Goal: Task Accomplishment & Management: Use online tool/utility

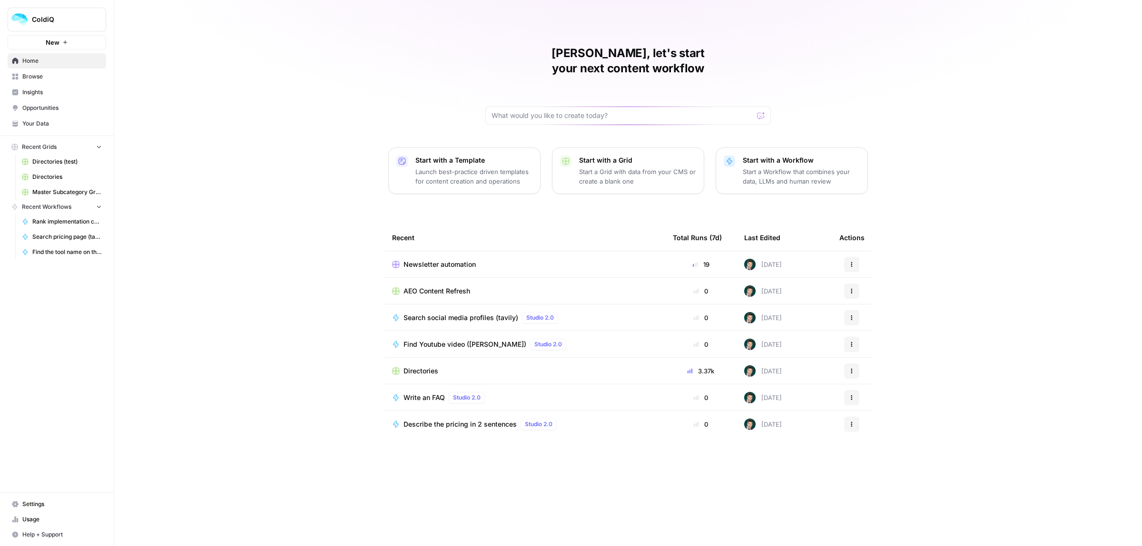
click at [426, 260] on span "Newsletter automation" at bounding box center [439, 265] width 72 height 10
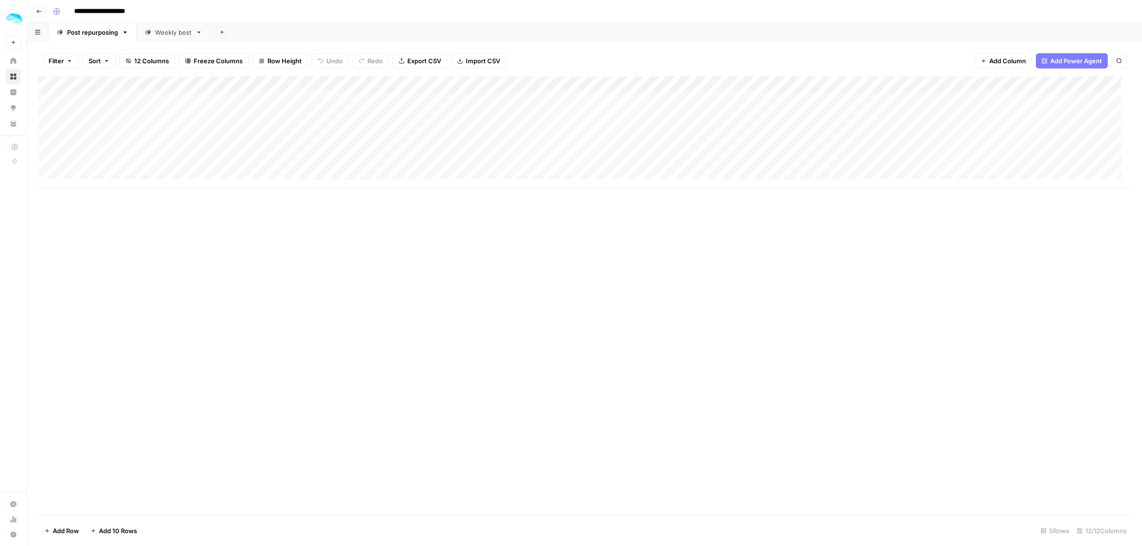
click at [162, 25] on link "Weekly best" at bounding box center [174, 32] width 74 height 19
click at [93, 124] on div "Add Column" at bounding box center [585, 228] width 1092 height 304
type textarea "**********"
click at [302, 122] on div "Add Column" at bounding box center [585, 228] width 1092 height 304
click at [519, 122] on div "Add Column" at bounding box center [585, 228] width 1092 height 304
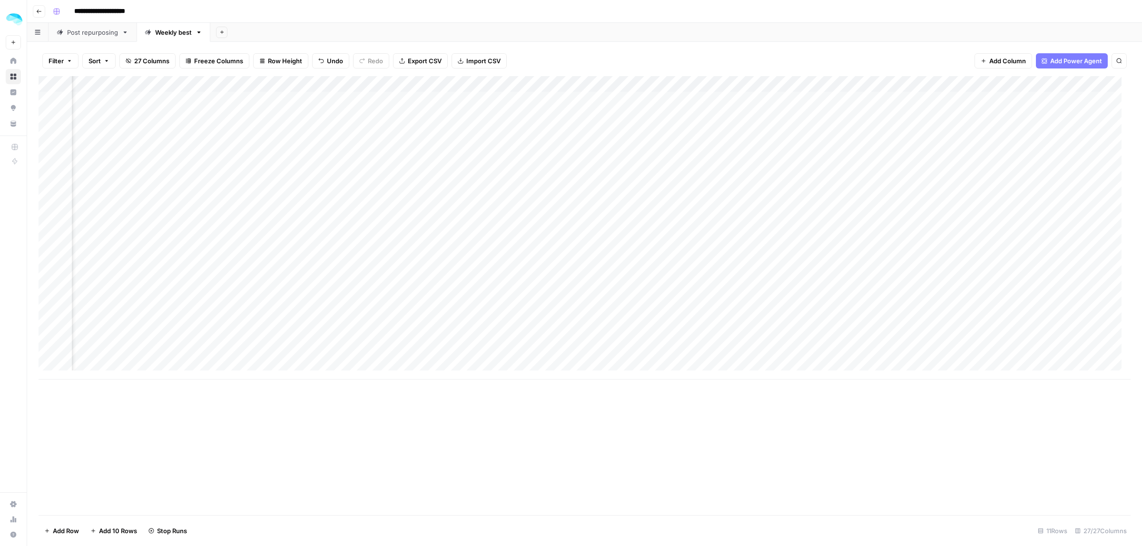
scroll to position [0, 632]
click at [479, 137] on div "Add Column" at bounding box center [585, 228] width 1092 height 304
click at [432, 128] on div "Add Column" at bounding box center [585, 228] width 1092 height 304
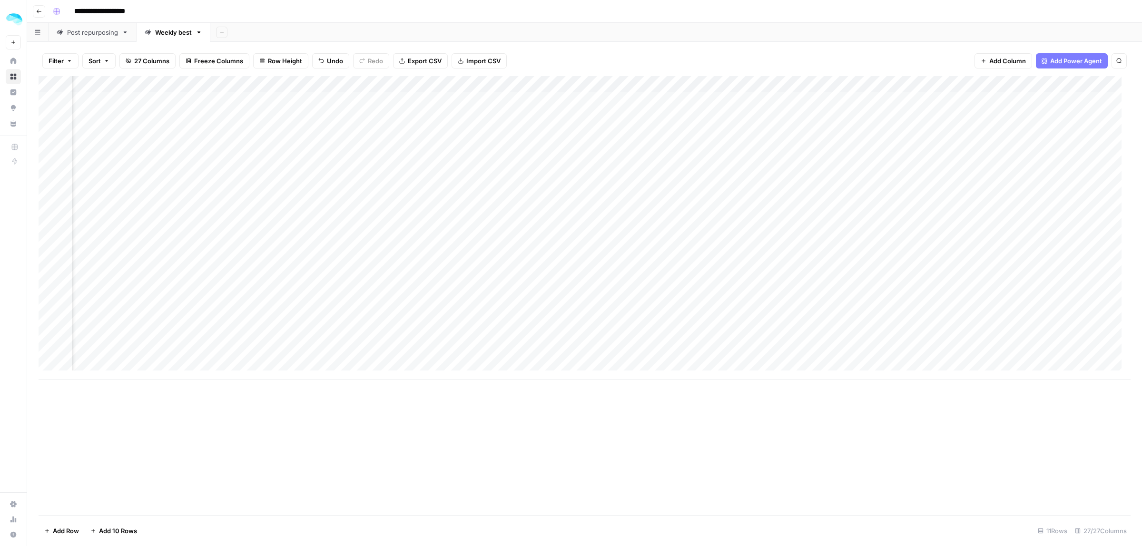
click at [455, 115] on div "Add Column" at bounding box center [585, 228] width 1092 height 304
click at [446, 132] on div "Add Column" at bounding box center [585, 228] width 1092 height 304
click at [995, 138] on div "Add Column" at bounding box center [585, 228] width 1092 height 304
click at [443, 128] on div "Add Column" at bounding box center [585, 228] width 1092 height 304
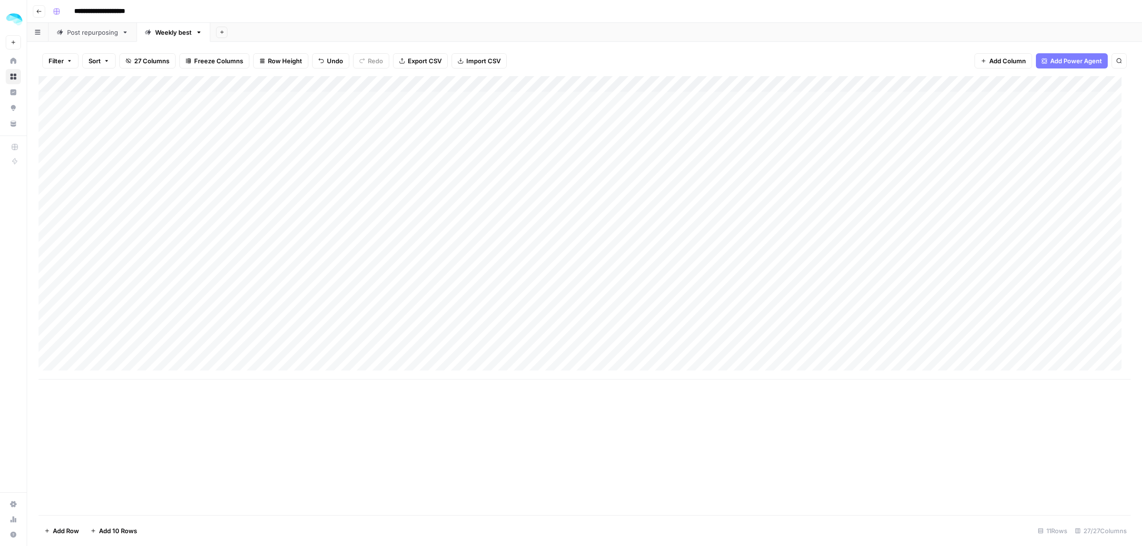
click at [443, 128] on div "Add Column" at bounding box center [585, 228] width 1092 height 304
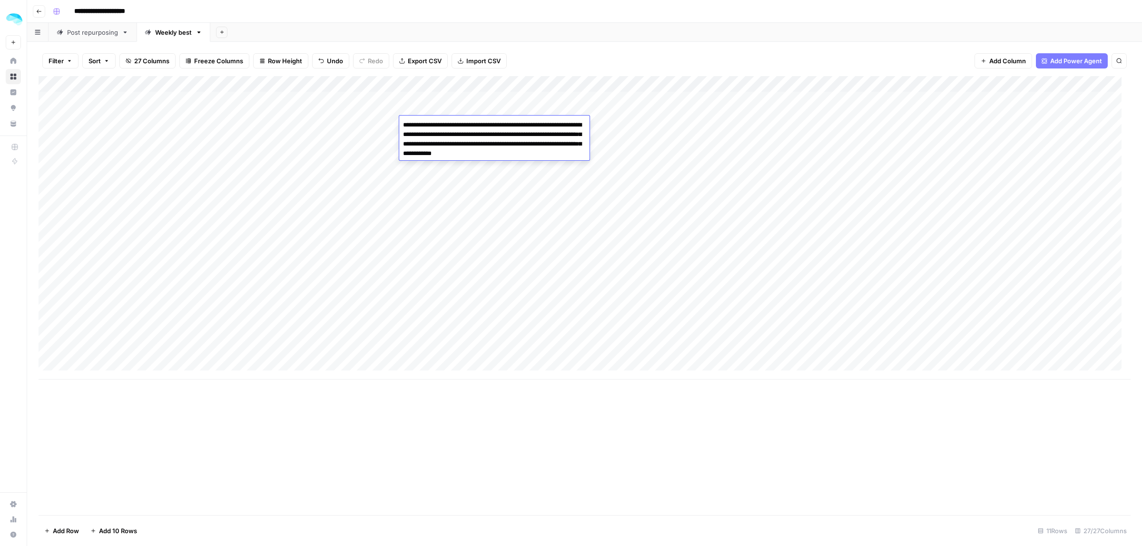
click at [524, 224] on div "Add Column" at bounding box center [585, 228] width 1092 height 304
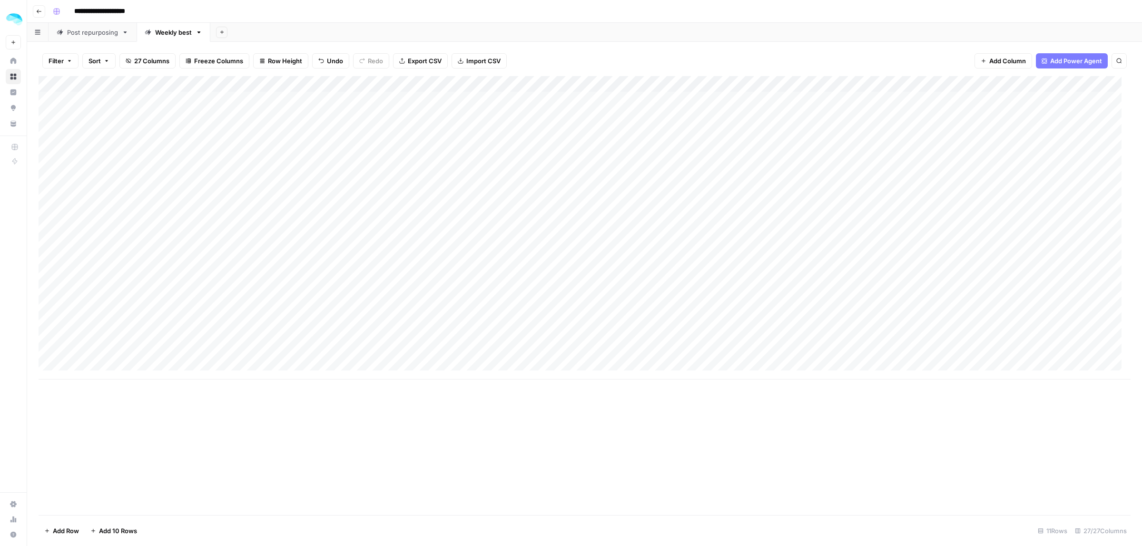
click at [729, 131] on div "Add Column" at bounding box center [585, 228] width 1092 height 304
click at [610, 125] on div "Add Column" at bounding box center [585, 228] width 1092 height 304
click at [657, 127] on div "Add Column" at bounding box center [585, 228] width 1092 height 304
type textarea "*******"
type textarea "**********"
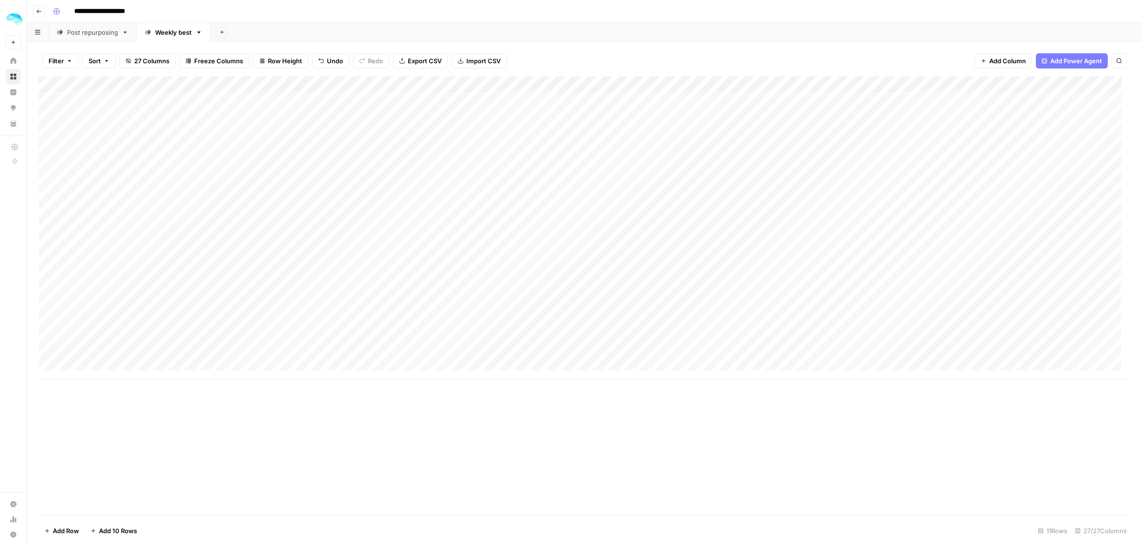
click at [861, 122] on div "Add Column" at bounding box center [585, 228] width 1092 height 304
click at [395, 124] on div "Add Column" at bounding box center [585, 228] width 1092 height 304
click at [500, 125] on div "Add Column" at bounding box center [585, 228] width 1092 height 304
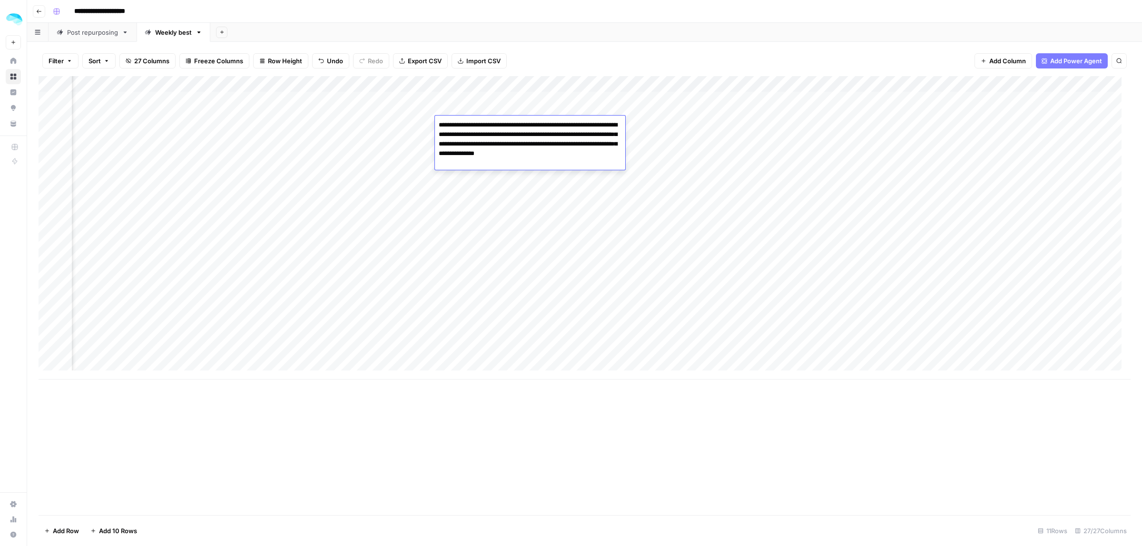
type textarea "**********"
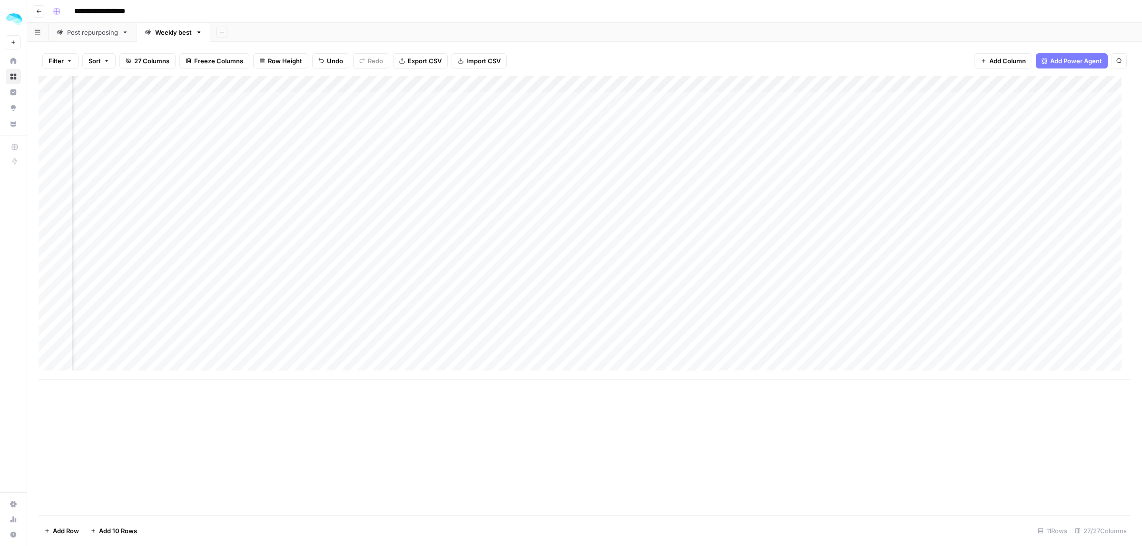
click at [677, 125] on div "Add Column" at bounding box center [585, 228] width 1092 height 304
click at [249, 132] on div "Add Column" at bounding box center [585, 228] width 1092 height 304
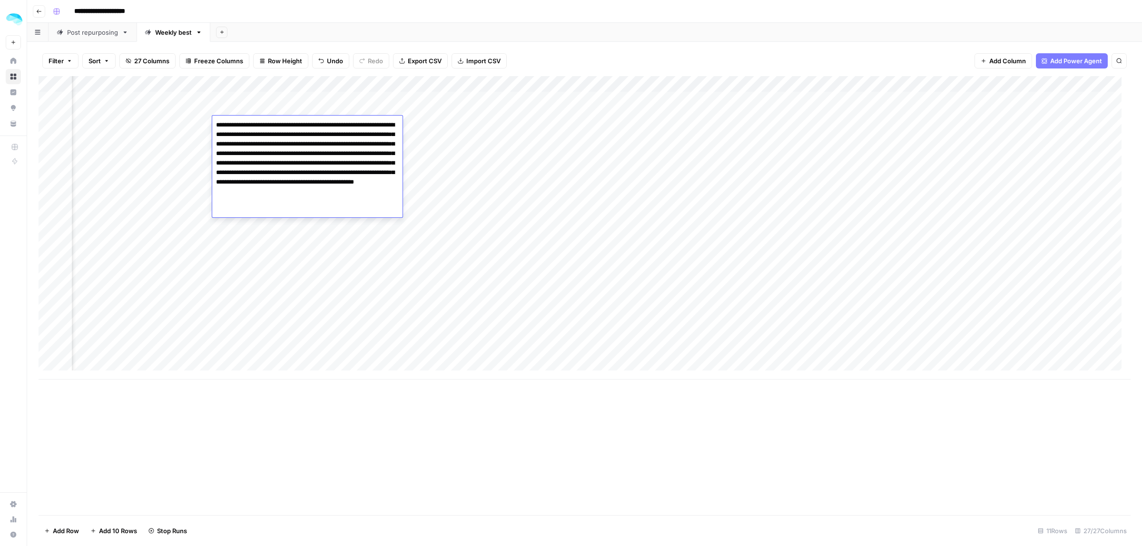
click at [407, 269] on div "Add Column" at bounding box center [585, 228] width 1092 height 304
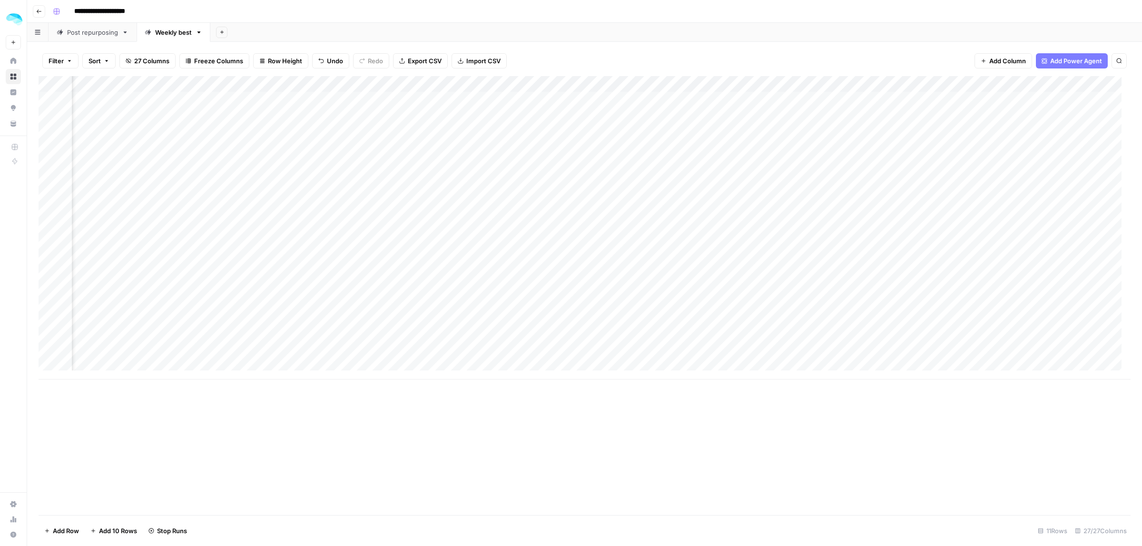
scroll to position [0, 1214]
click at [590, 131] on div "Add Column" at bounding box center [585, 228] width 1092 height 304
click at [530, 125] on div "Add Column" at bounding box center [585, 228] width 1092 height 304
click at [577, 128] on div "Add Column" at bounding box center [585, 228] width 1092 height 304
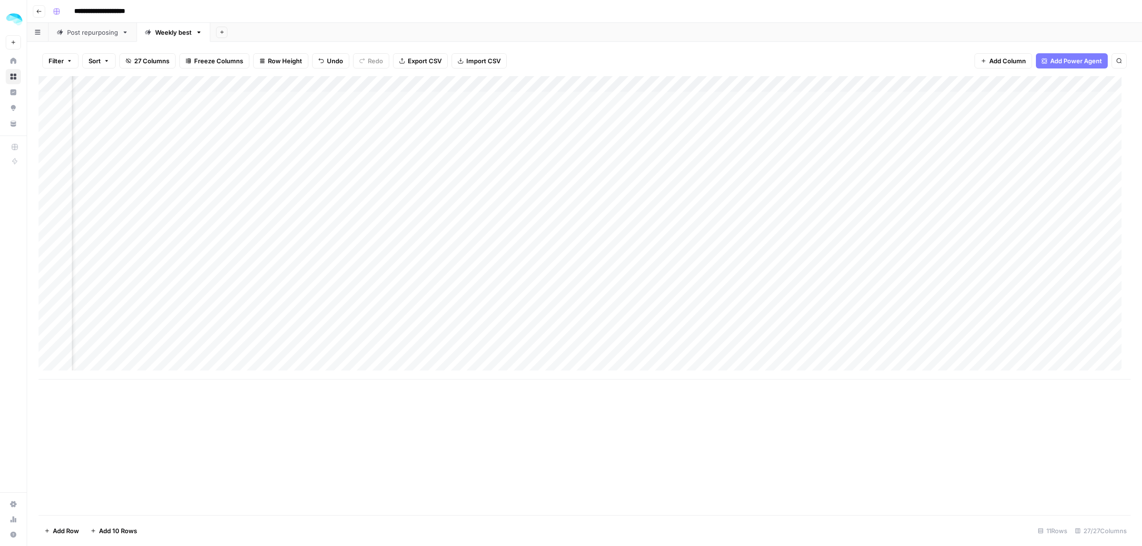
click at [577, 128] on div "Add Column" at bounding box center [585, 228] width 1092 height 304
type textarea "**********"
click at [355, 123] on div "Add Column" at bounding box center [585, 228] width 1092 height 304
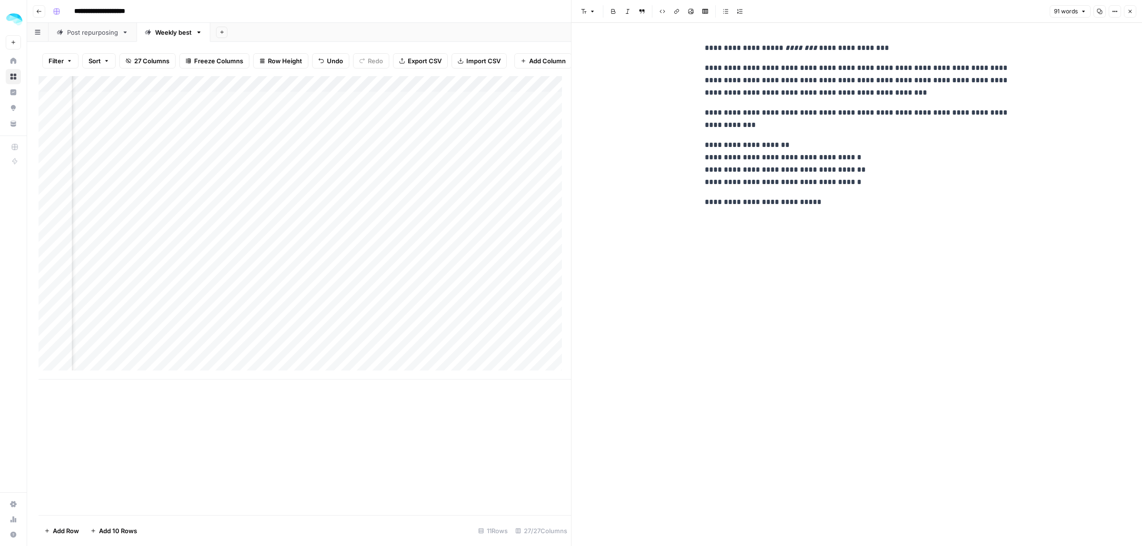
click at [1134, 12] on button "Close" at bounding box center [1130, 11] width 12 height 12
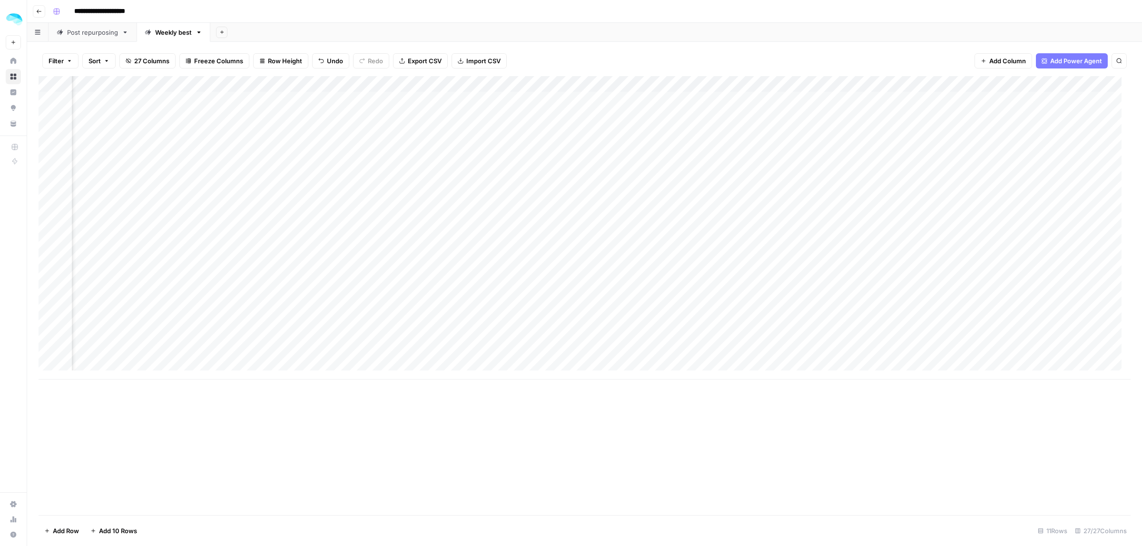
scroll to position [0, 1426]
click at [567, 127] on div "Add Column" at bounding box center [585, 228] width 1092 height 304
click at [405, 126] on div "Add Column" at bounding box center [585, 228] width 1092 height 304
click at [496, 125] on div "Add Column" at bounding box center [585, 228] width 1092 height 304
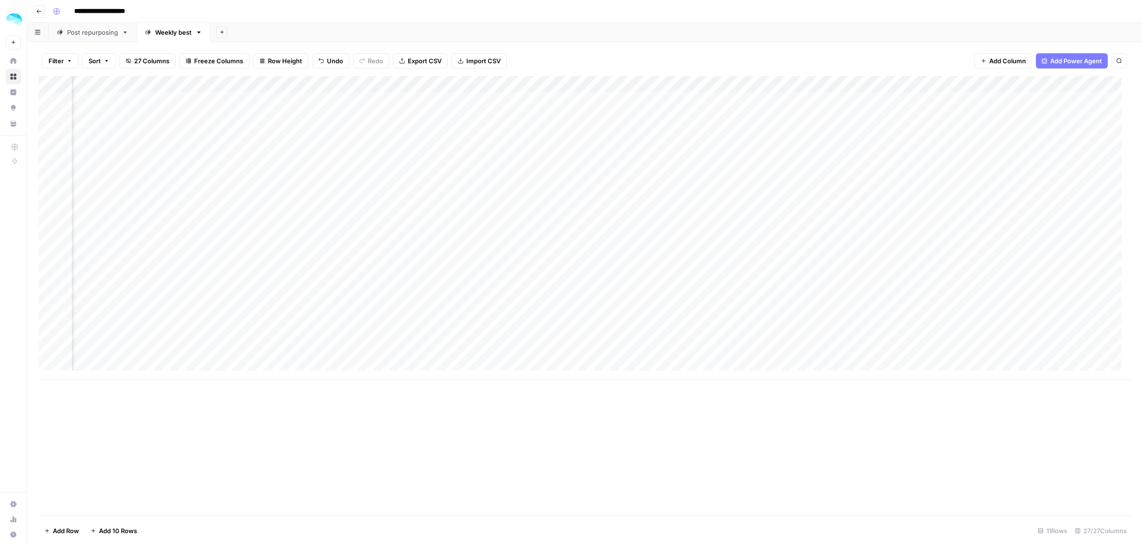
click at [556, 136] on div "Add Column" at bounding box center [585, 228] width 1092 height 304
type textarea "**********"
click at [267, 123] on div "Add Column" at bounding box center [585, 228] width 1092 height 304
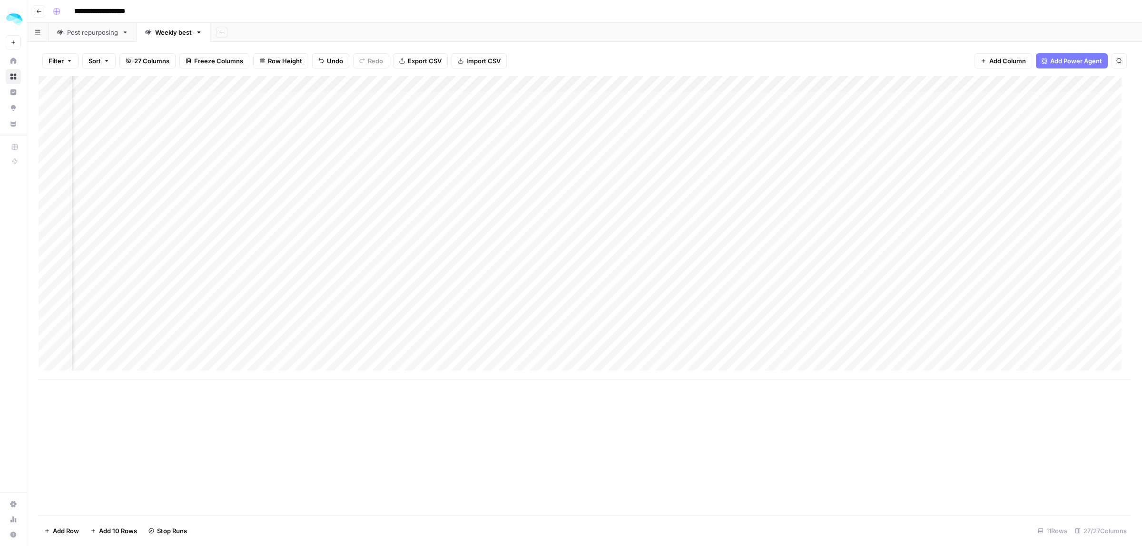
click at [887, 129] on div "Add Column" at bounding box center [585, 228] width 1092 height 304
type textarea "**********"
click at [1009, 124] on div "Add Column" at bounding box center [585, 228] width 1092 height 304
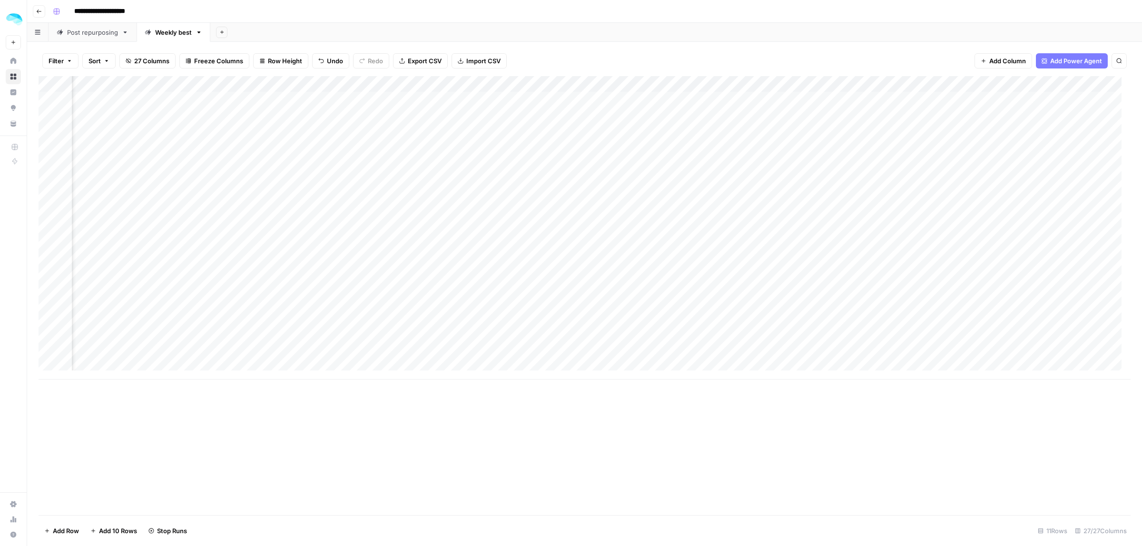
click at [679, 124] on div "Add Column" at bounding box center [585, 228] width 1092 height 304
click at [436, 130] on div "Add Column" at bounding box center [585, 228] width 1092 height 304
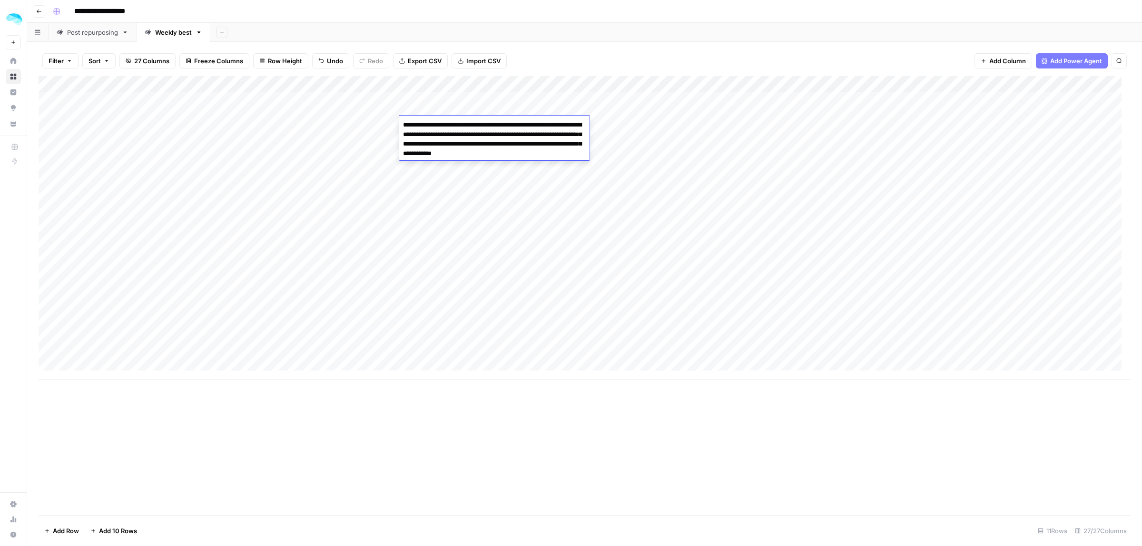
click at [1001, 127] on div "Add Column" at bounding box center [585, 228] width 1092 height 304
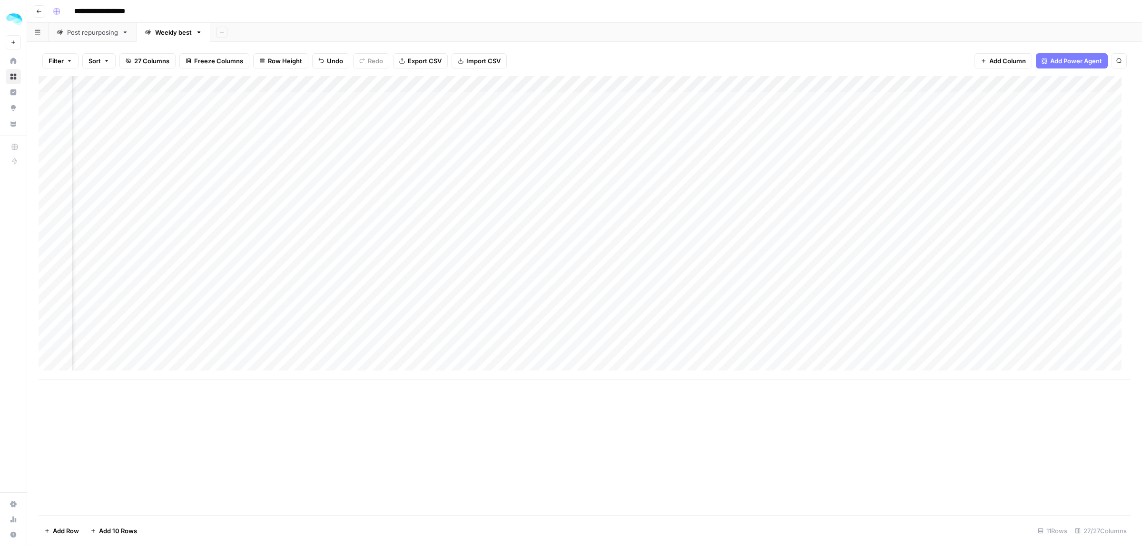
scroll to position [0, 879]
click at [693, 129] on div "Add Column" at bounding box center [585, 228] width 1092 height 304
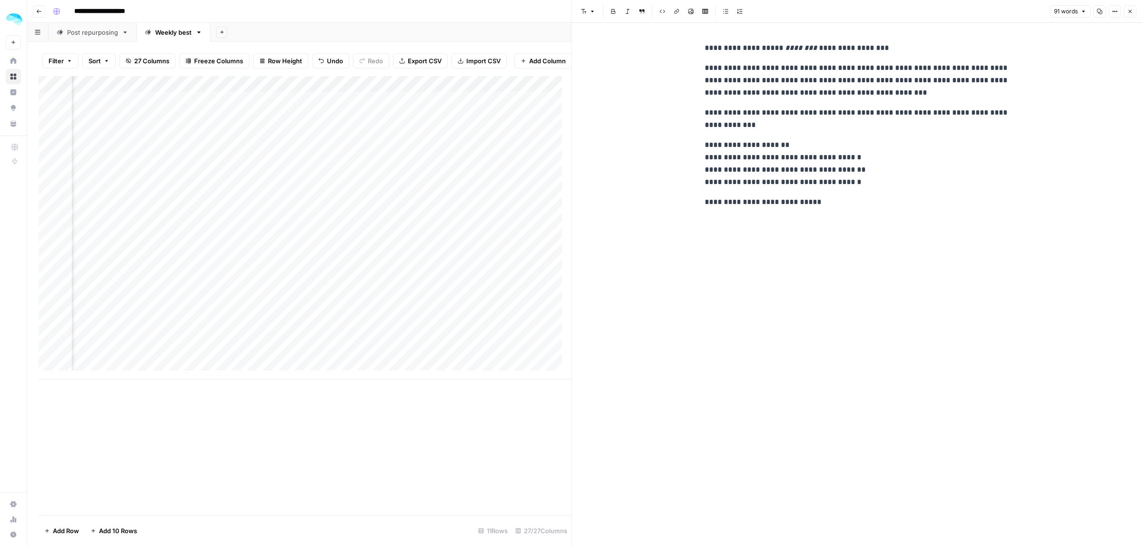
click at [758, 113] on p "**********" at bounding box center [857, 119] width 305 height 25
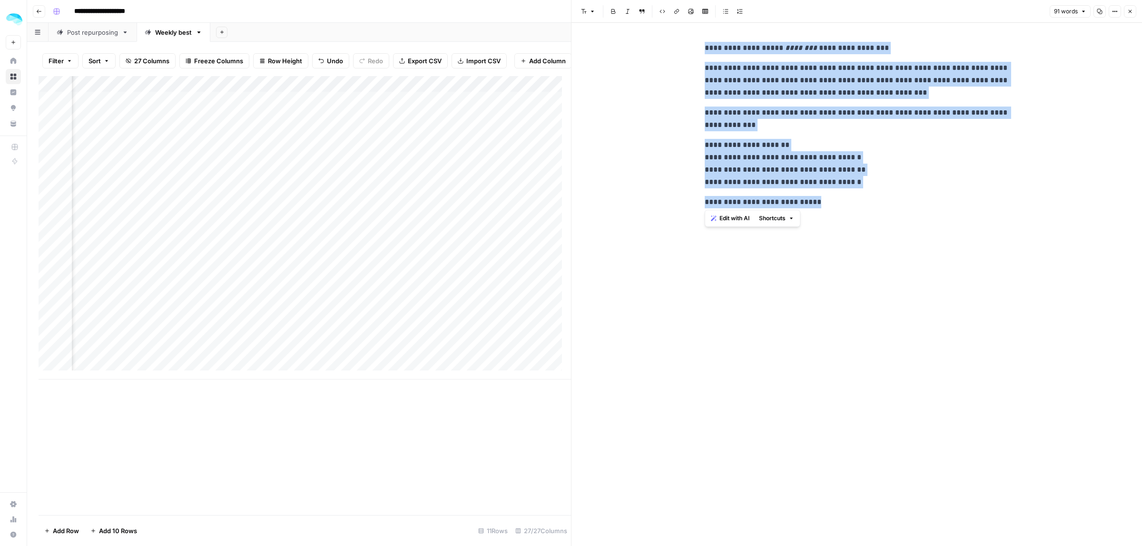
drag, startPoint x: 810, startPoint y: 202, endPoint x: 704, endPoint y: 40, distance: 193.5
click at [704, 40] on div "**********" at bounding box center [857, 125] width 316 height 174
copy div "**********"
click at [1131, 13] on icon "button" at bounding box center [1130, 12] width 6 height 6
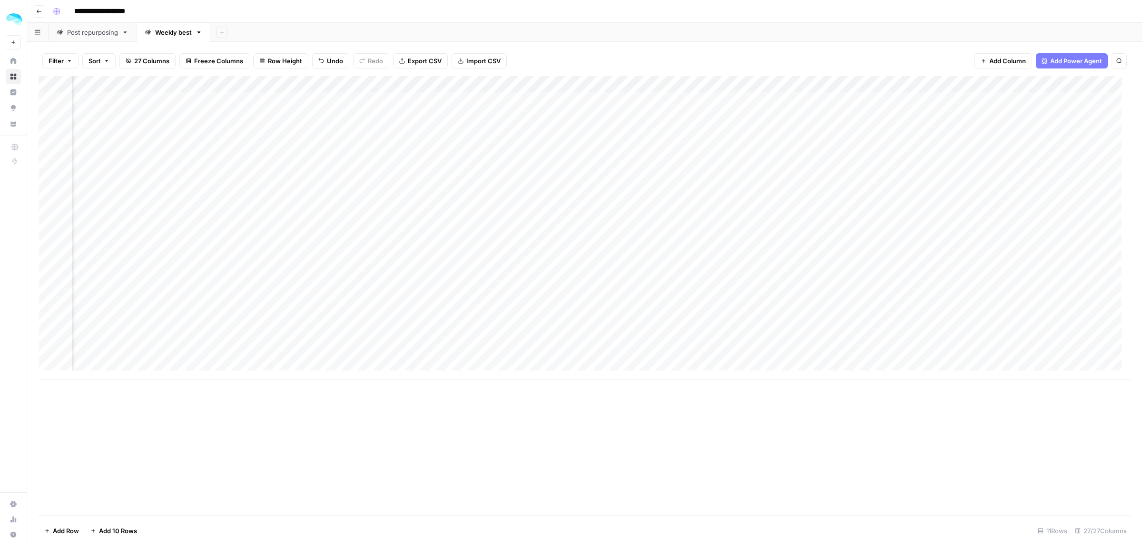
scroll to position [0, 1158]
click at [969, 128] on div "Add Column" at bounding box center [585, 228] width 1092 height 304
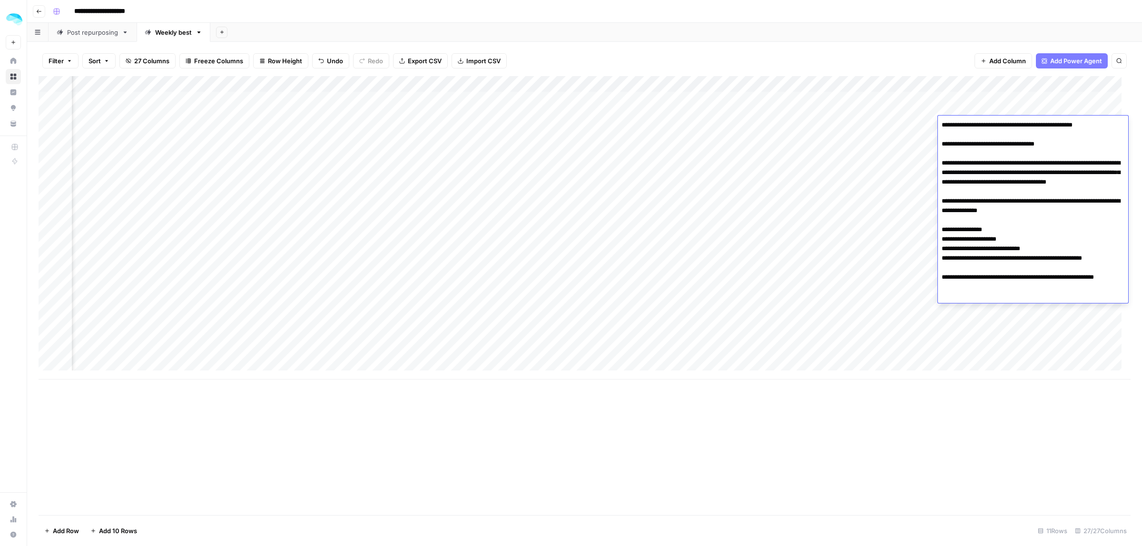
click at [990, 147] on textarea "**********" at bounding box center [1033, 210] width 190 height 185
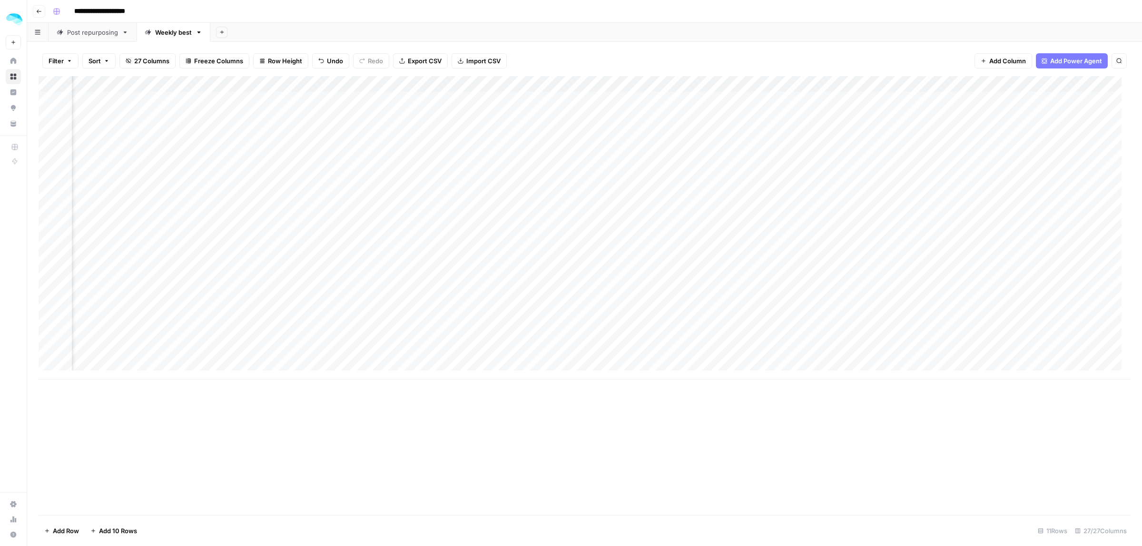
scroll to position [0, 1985]
click at [738, 132] on div "Add Column" at bounding box center [585, 228] width 1092 height 304
click at [462, 133] on div "Add Column" at bounding box center [585, 228] width 1092 height 304
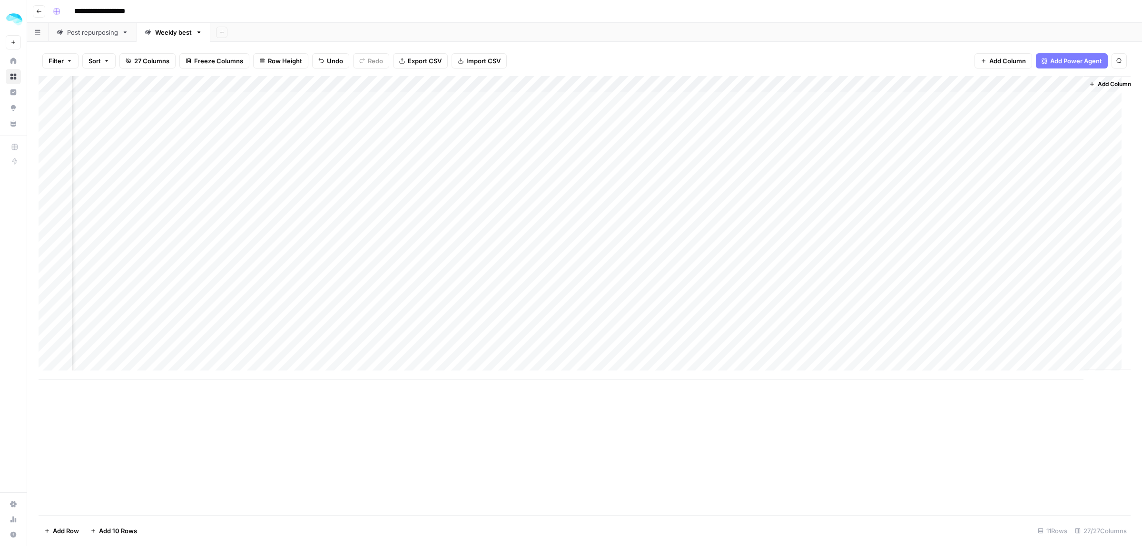
click at [462, 133] on div "Add Column" at bounding box center [585, 228] width 1092 height 304
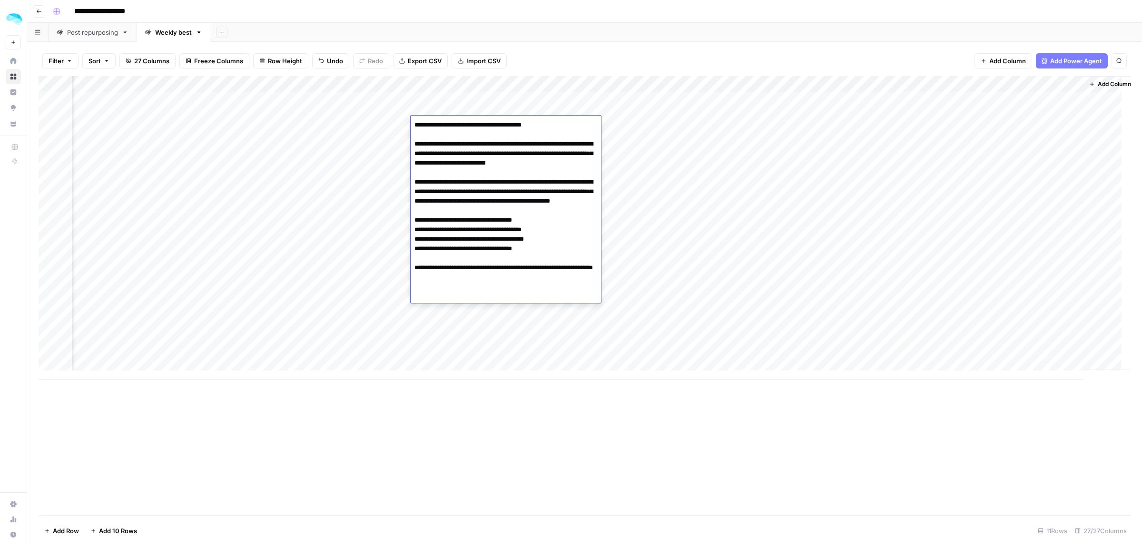
click at [717, 191] on div "Add Column" at bounding box center [585, 228] width 1092 height 304
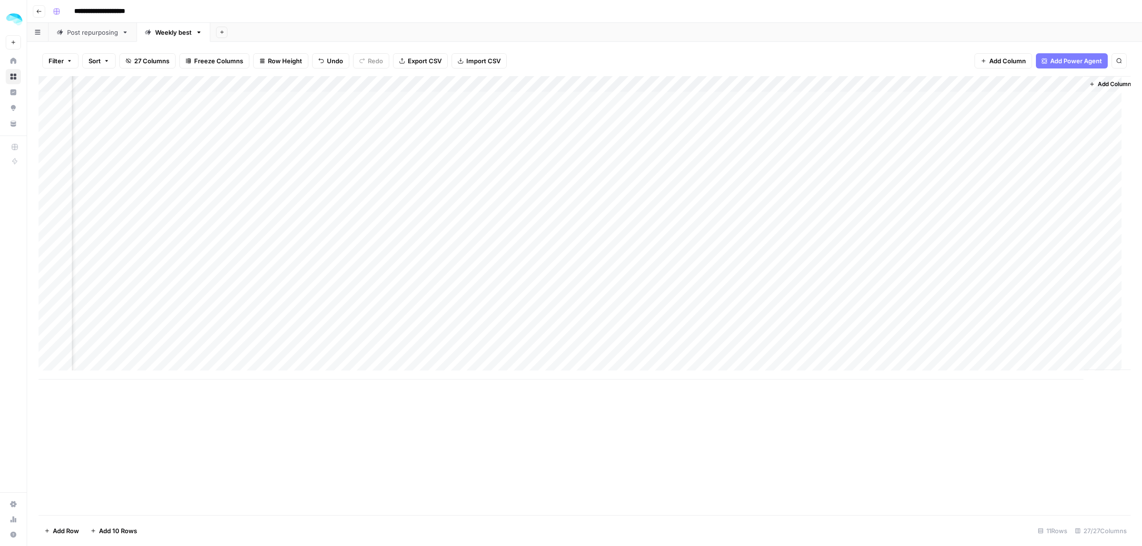
click at [120, 125] on div "Add Column" at bounding box center [585, 228] width 1092 height 304
click at [177, 127] on div "Add Column" at bounding box center [585, 228] width 1092 height 304
click at [177, 127] on input "**********" at bounding box center [145, 126] width 152 height 11
click at [598, 129] on div "Add Column" at bounding box center [585, 228] width 1092 height 304
click at [988, 125] on div "Add Column" at bounding box center [585, 228] width 1092 height 304
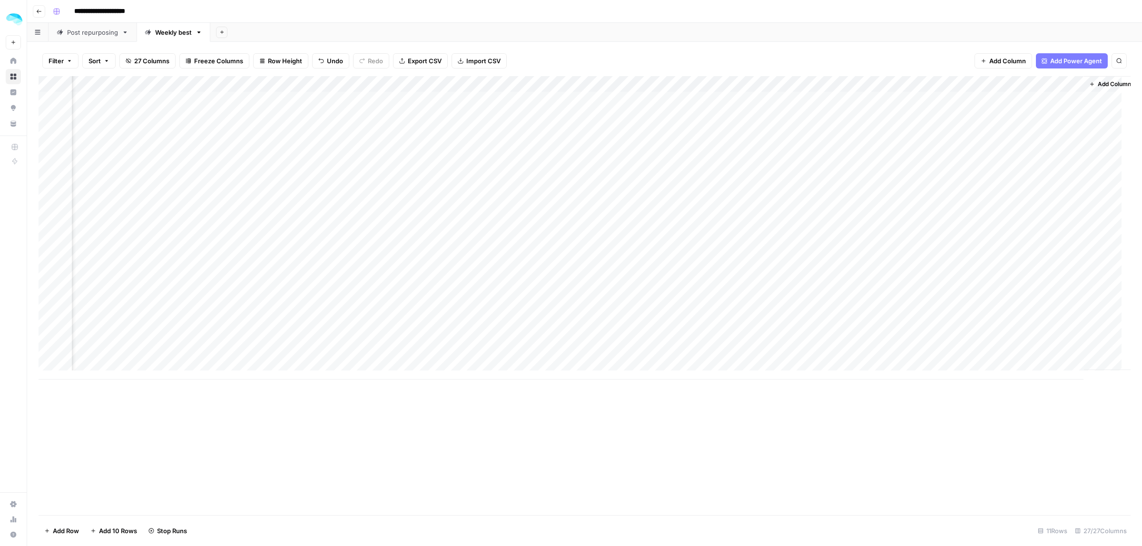
scroll to position [0, 2717]
click at [713, 129] on div "Add Column" at bounding box center [585, 228] width 1092 height 304
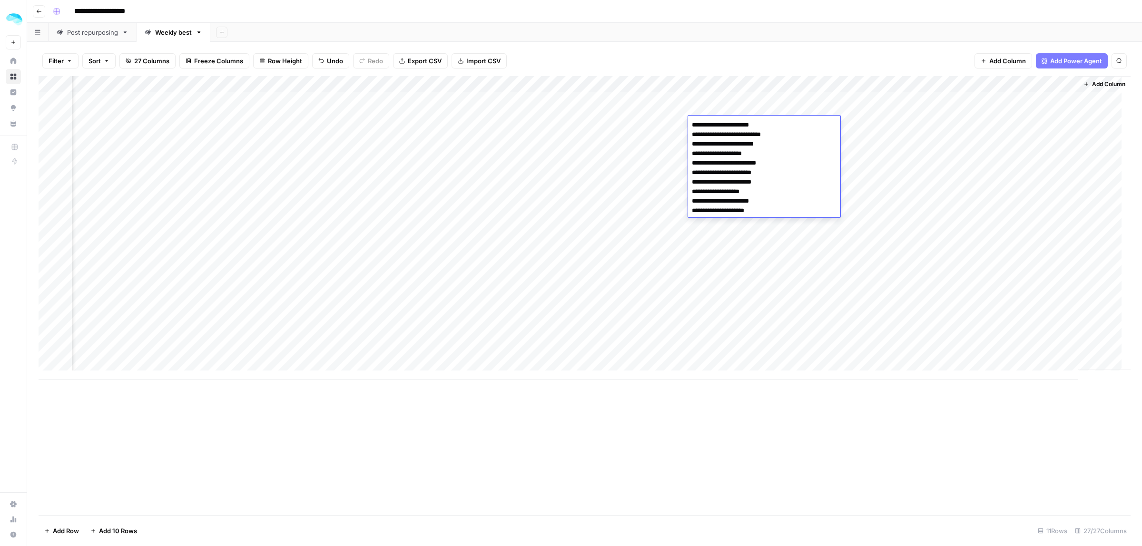
drag, startPoint x: 759, startPoint y: 202, endPoint x: 681, endPoint y: 198, distance: 78.6
click at [681, 198] on body "**********" at bounding box center [571, 273] width 1142 height 546
click at [1029, 126] on div "Add Column" at bounding box center [585, 228] width 1092 height 304
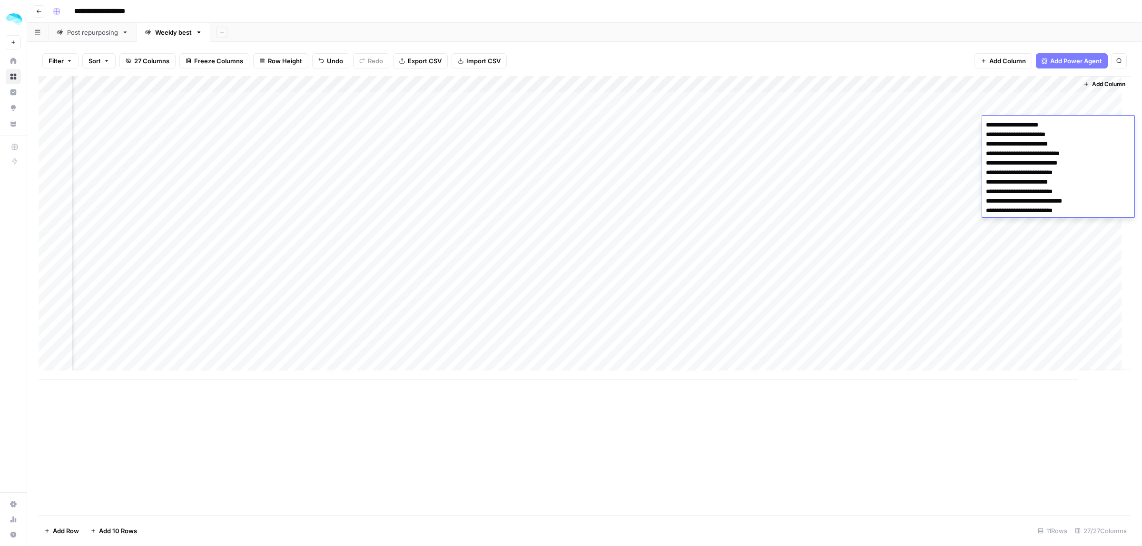
drag, startPoint x: 1007, startPoint y: 131, endPoint x: 969, endPoint y: 131, distance: 38.1
click at [969, 131] on body "**********" at bounding box center [571, 273] width 1142 height 546
drag, startPoint x: 1057, startPoint y: 144, endPoint x: 983, endPoint y: 143, distance: 74.2
click at [983, 143] on textarea "**********" at bounding box center [1058, 167] width 152 height 99
click at [1005, 403] on div "Add Column" at bounding box center [585, 295] width 1092 height 439
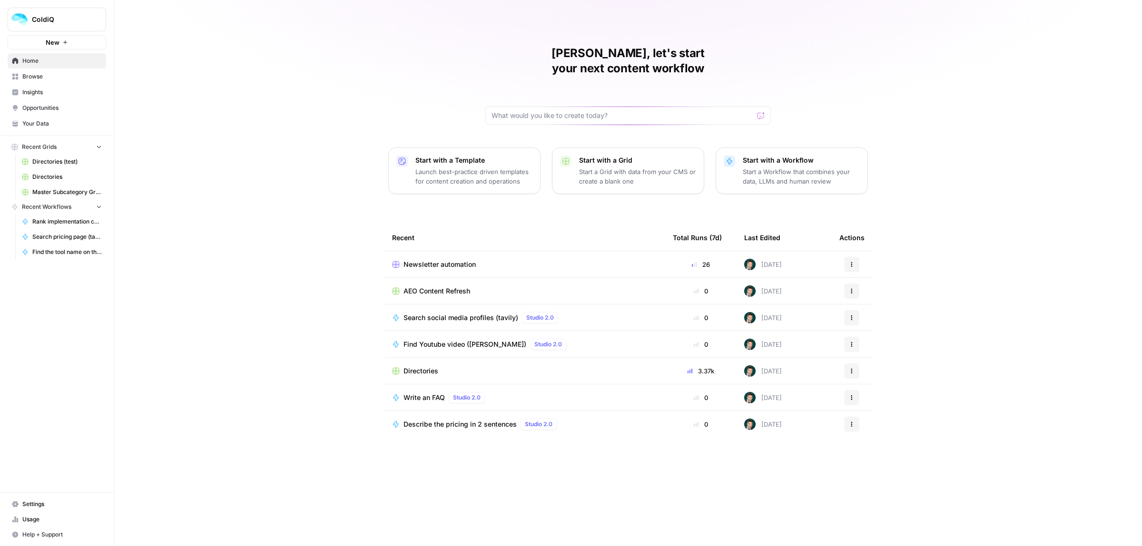
click at [427, 260] on span "Newsletter automation" at bounding box center [439, 265] width 72 height 10
